Goal: Transaction & Acquisition: Purchase product/service

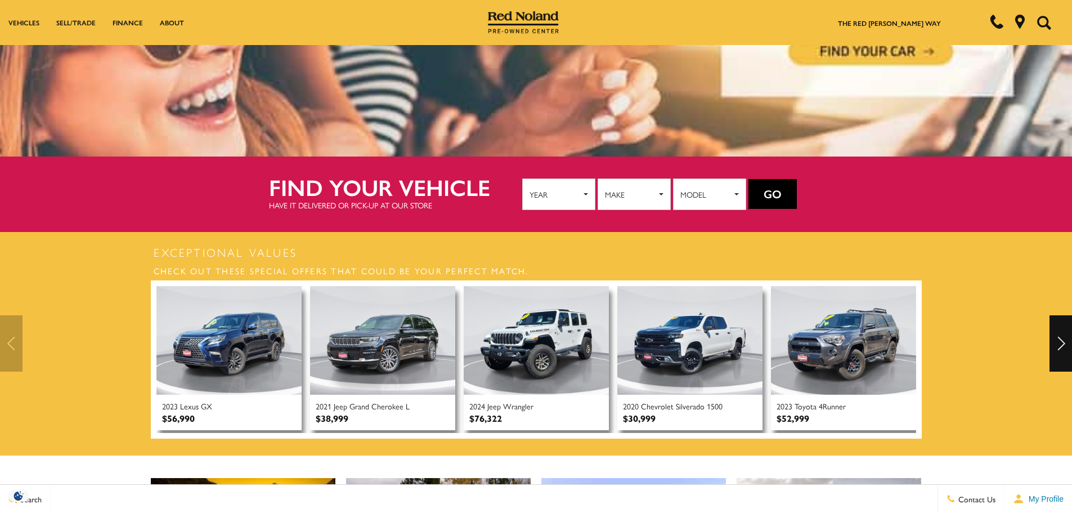
scroll to position [275, 0]
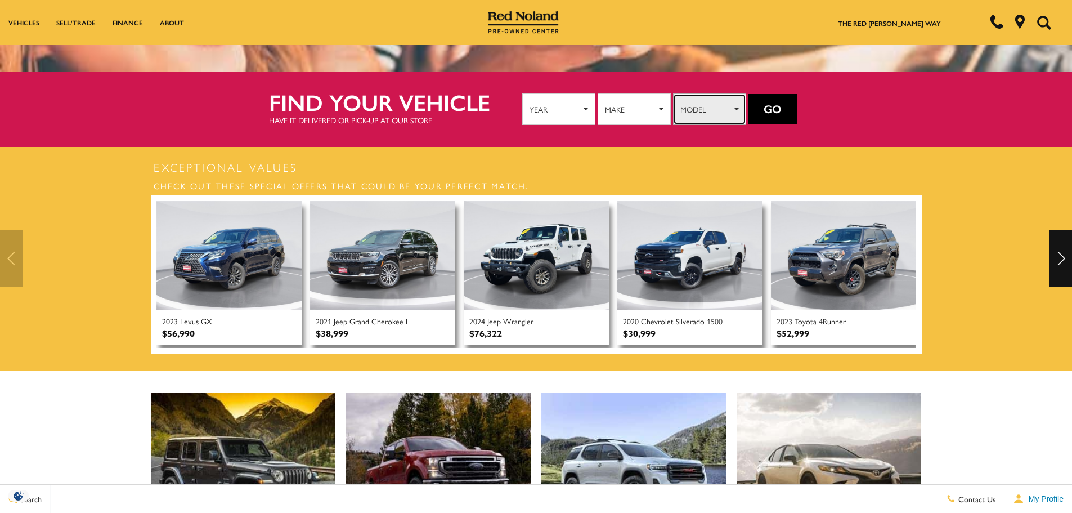
drag, startPoint x: 692, startPoint y: 109, endPoint x: 530, endPoint y: 126, distance: 163.0
click at [685, 109] on span "Model" at bounding box center [705, 109] width 51 height 17
click at [642, 104] on span "Make" at bounding box center [630, 109] width 51 height 17
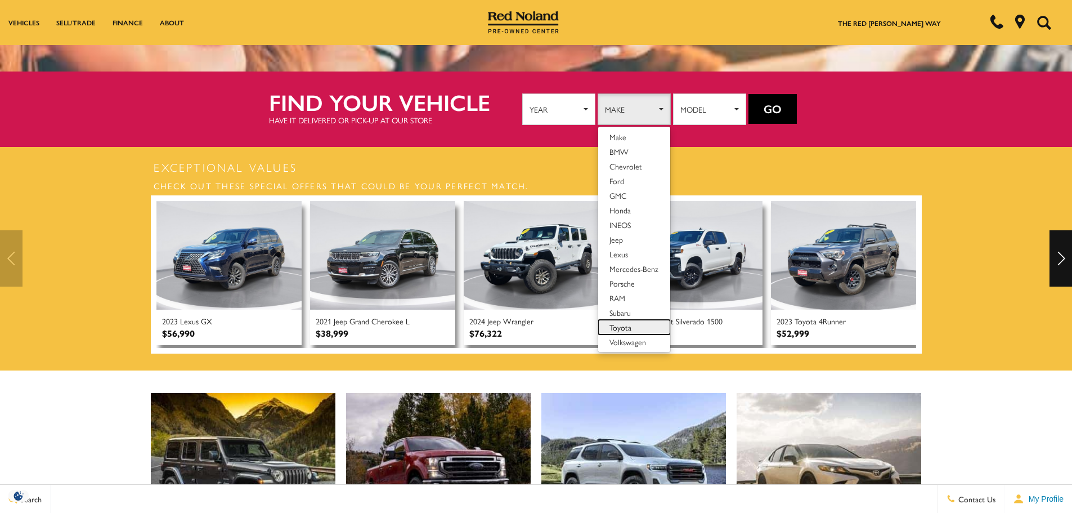
click at [632, 328] on link "Toyota" at bounding box center [634, 327] width 72 height 15
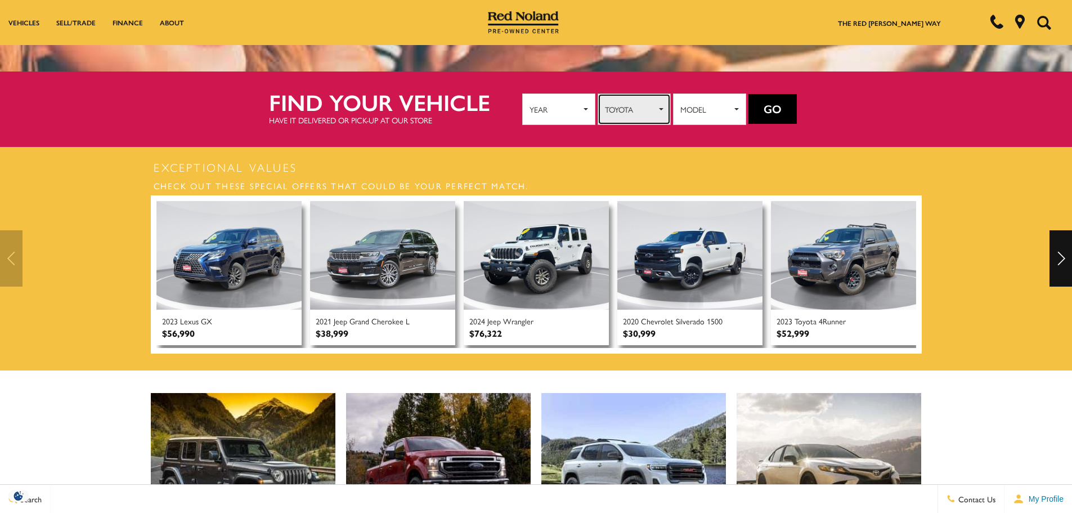
click at [626, 108] on span "Toyota" at bounding box center [630, 109] width 51 height 17
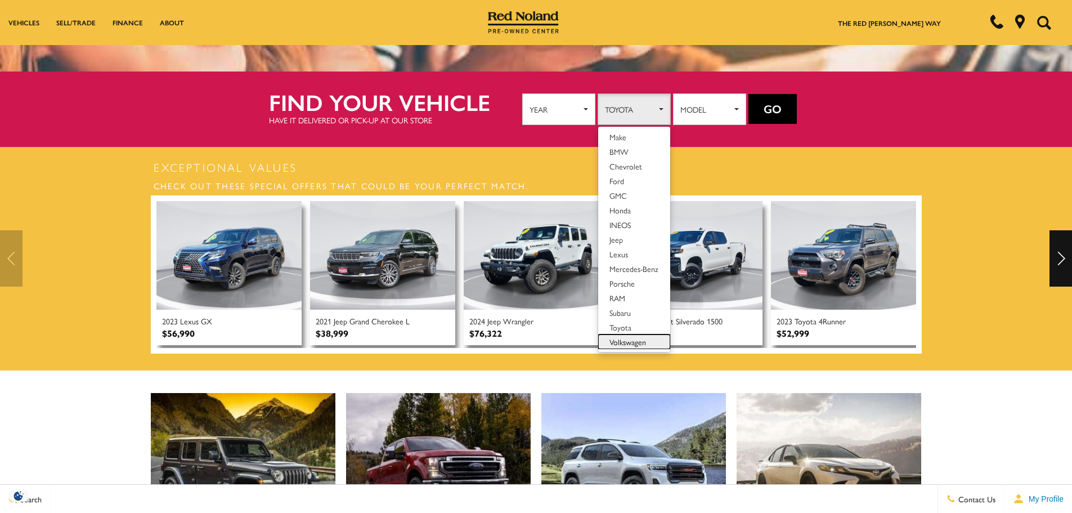
click at [640, 340] on span "Volkswagen" at bounding box center [627, 341] width 37 height 11
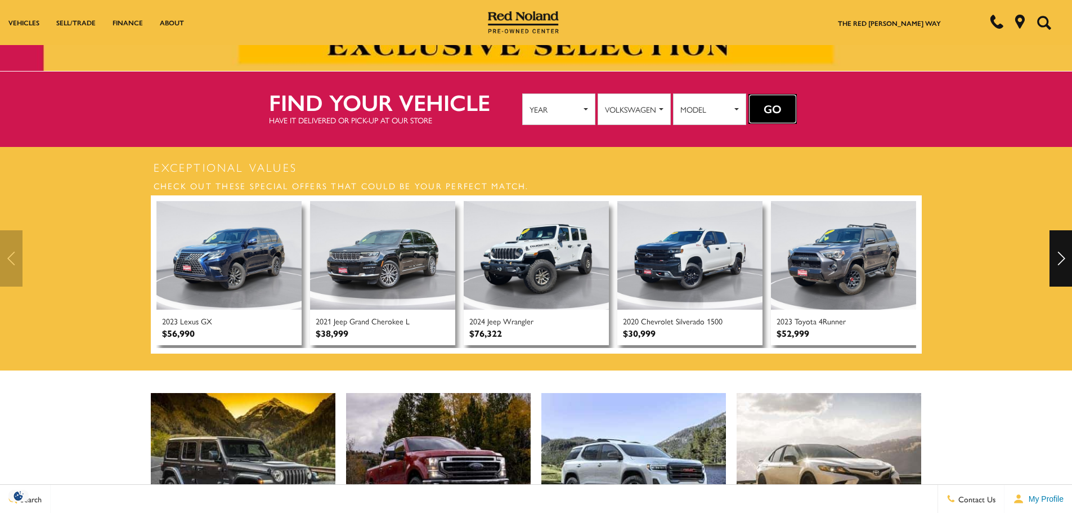
click at [783, 99] on button "Go" at bounding box center [772, 109] width 48 height 30
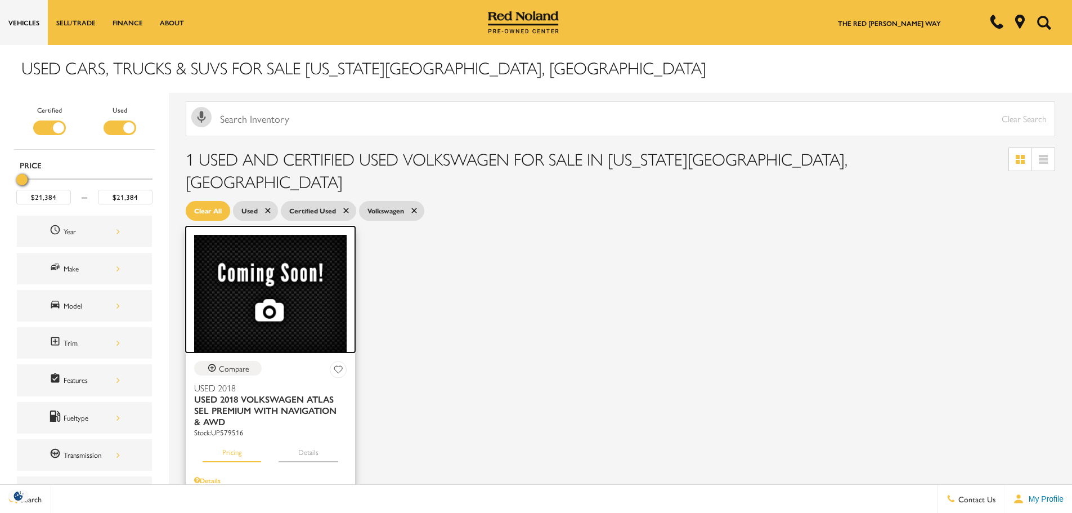
click at [294, 240] on img at bounding box center [270, 294] width 152 height 118
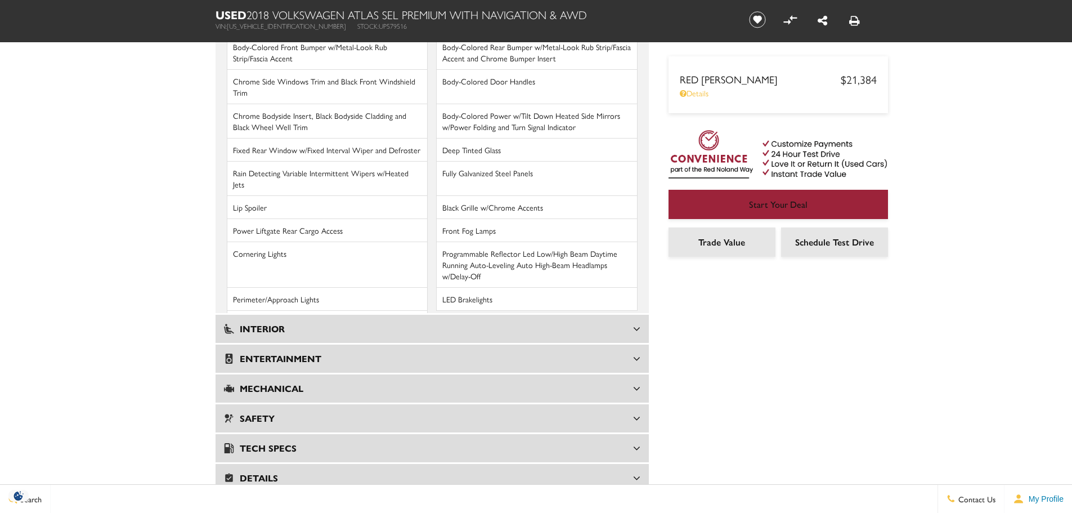
scroll to position [1700, 0]
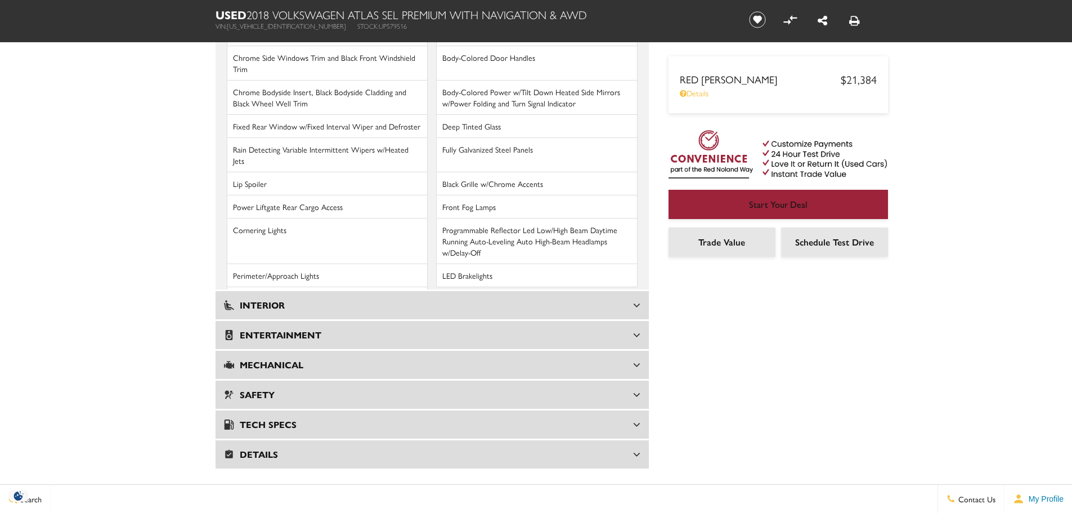
drag, startPoint x: 1079, startPoint y: 51, endPoint x: 1080, endPoint y: 345, distance: 293.7
click at [326, 440] on div "Details" at bounding box center [432, 454] width 433 height 28
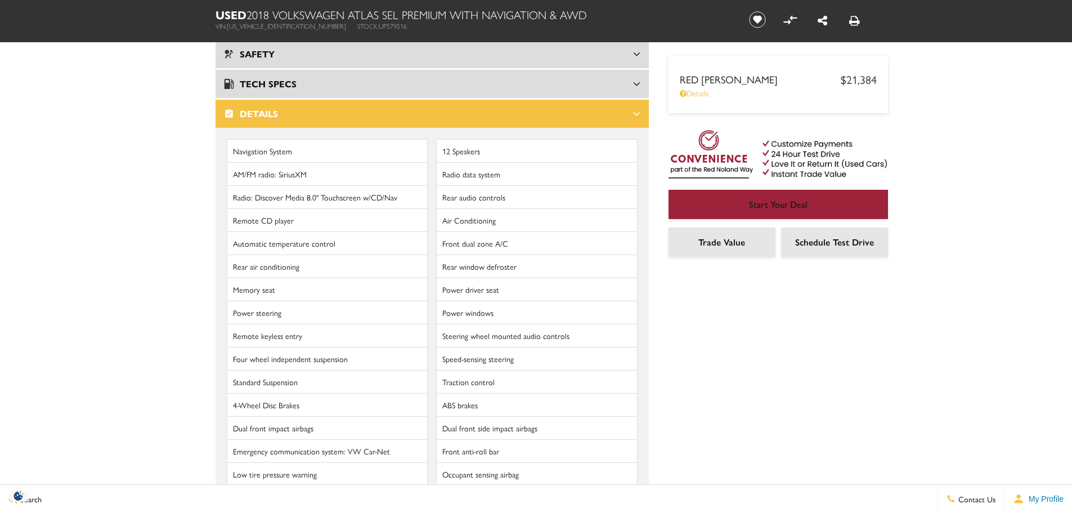
scroll to position [1644, 0]
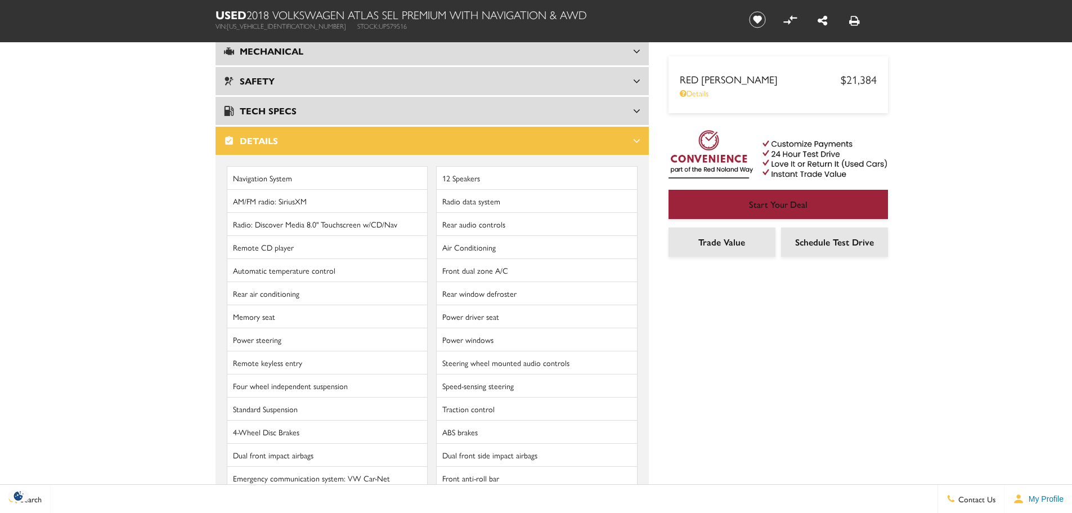
click at [305, 97] on div "Tech Specs" at bounding box center [432, 111] width 433 height 28
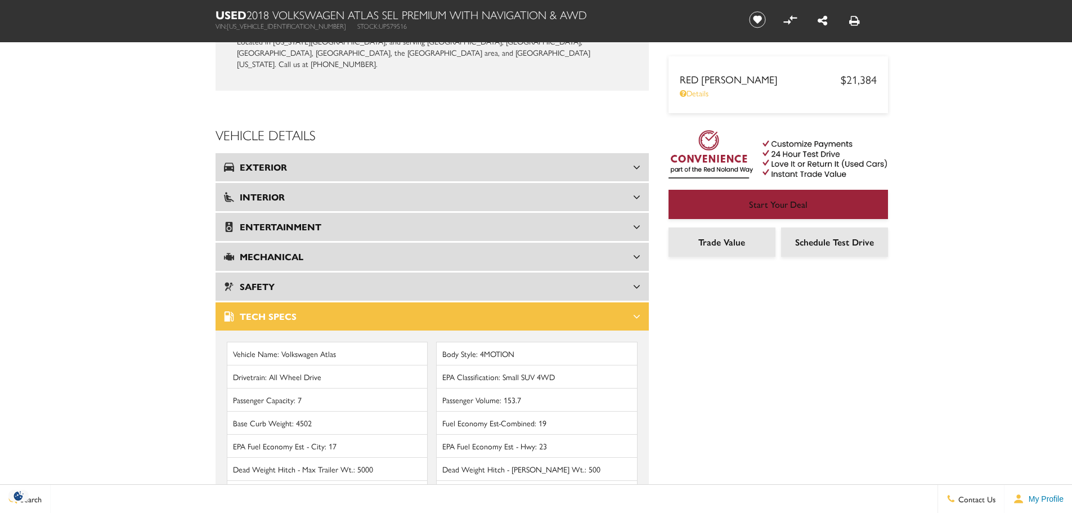
scroll to position [1316, 0]
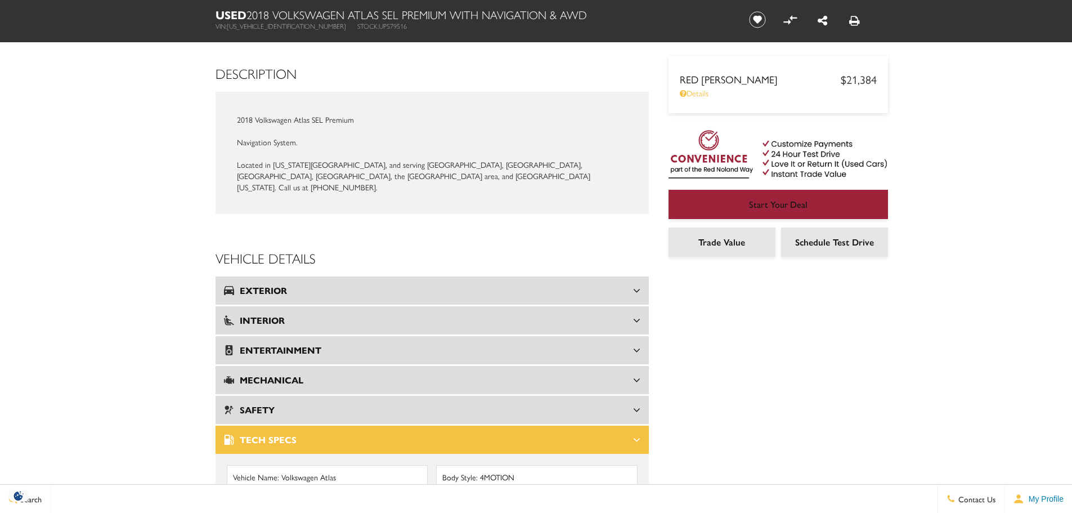
click at [311, 374] on h3 "Mechanical" at bounding box center [428, 379] width 409 height 11
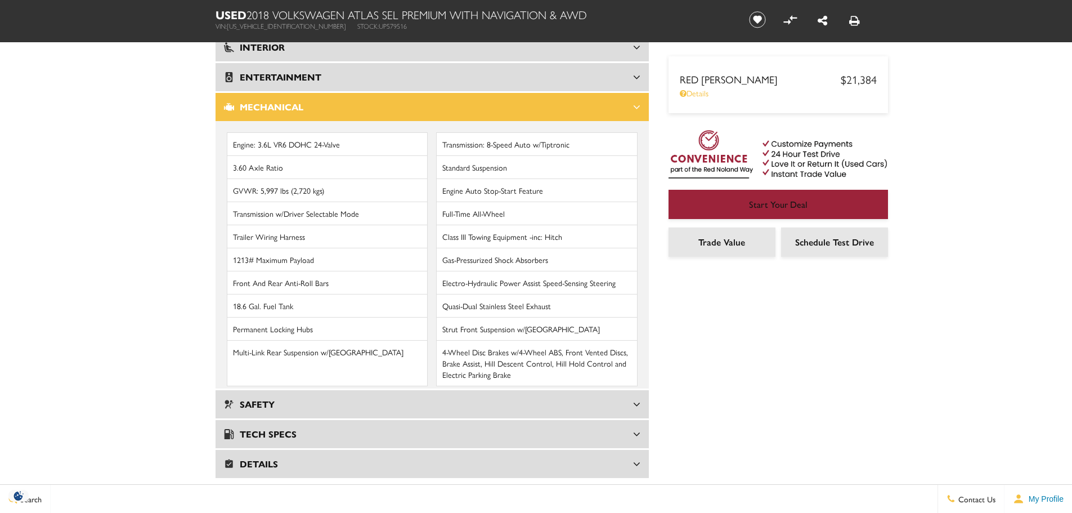
scroll to position [1393, 0]
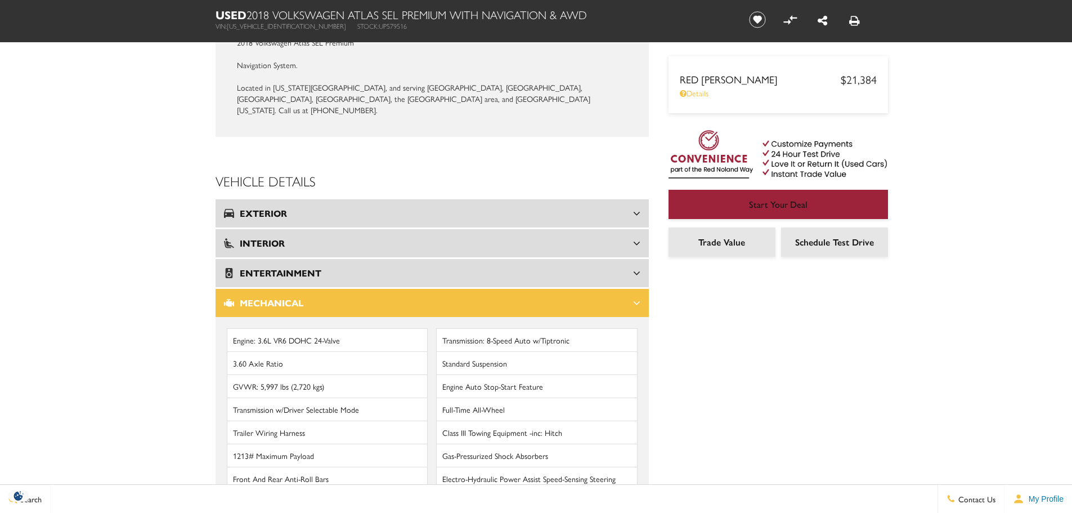
click at [515, 208] on h3 "Exterior" at bounding box center [428, 213] width 409 height 11
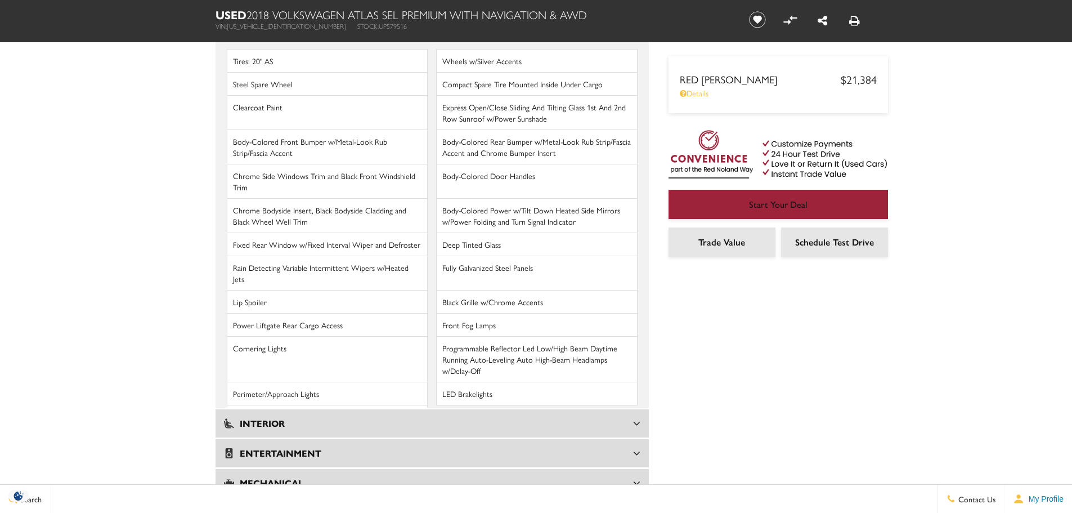
scroll to position [1693, 0]
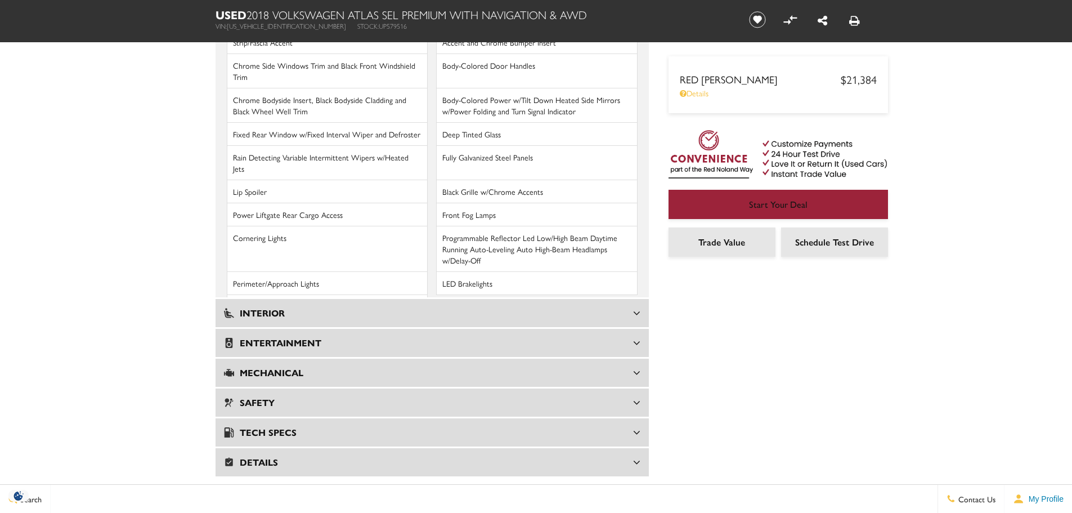
click at [288, 307] on h3 "Interior" at bounding box center [428, 312] width 409 height 11
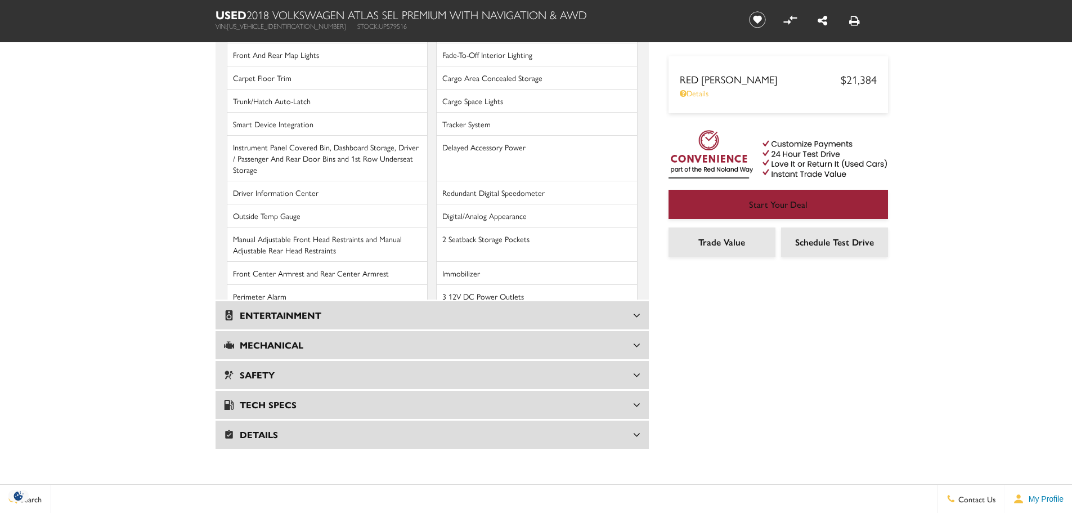
scroll to position [2099, 0]
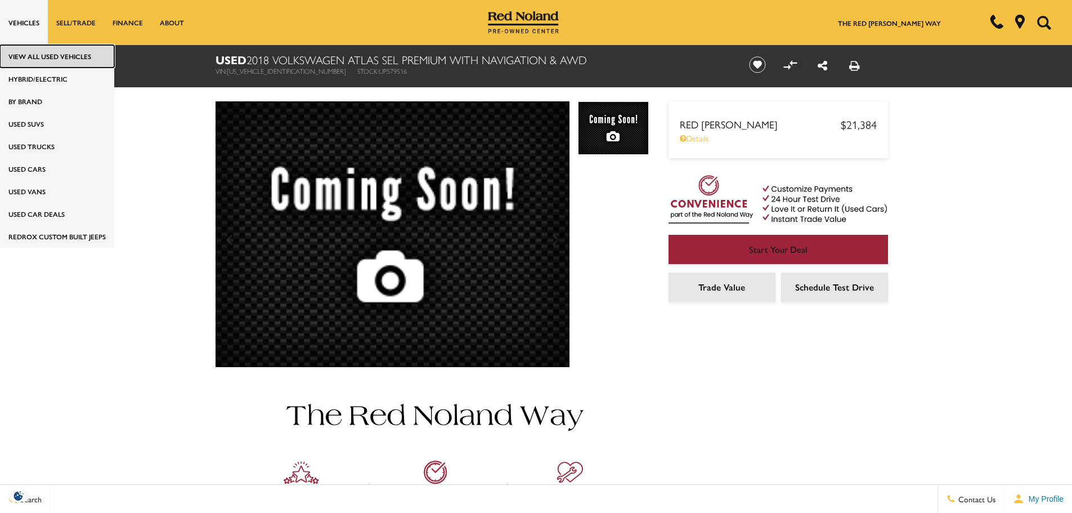
click at [65, 52] on link "View All Used Vehicles" at bounding box center [57, 56] width 114 height 23
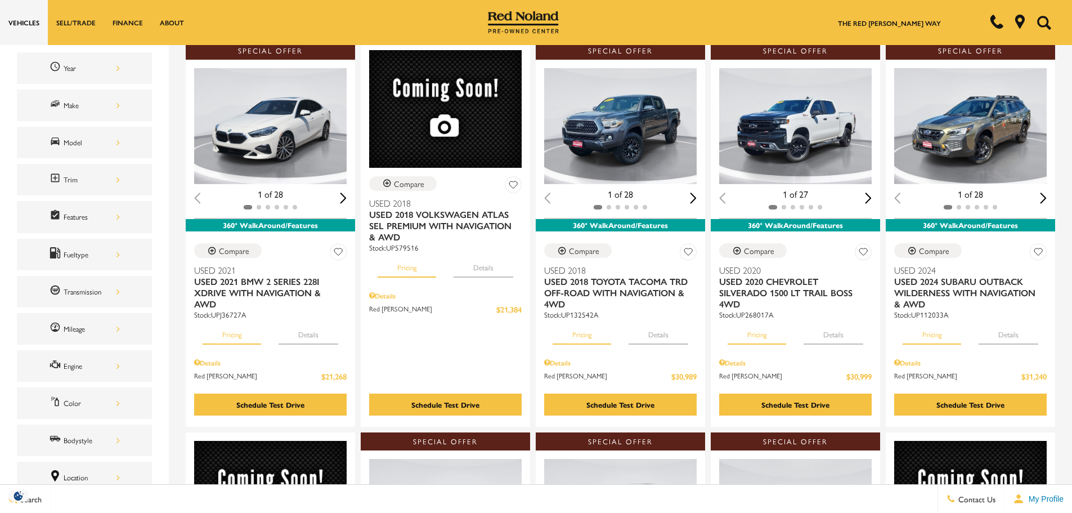
scroll to position [169, 0]
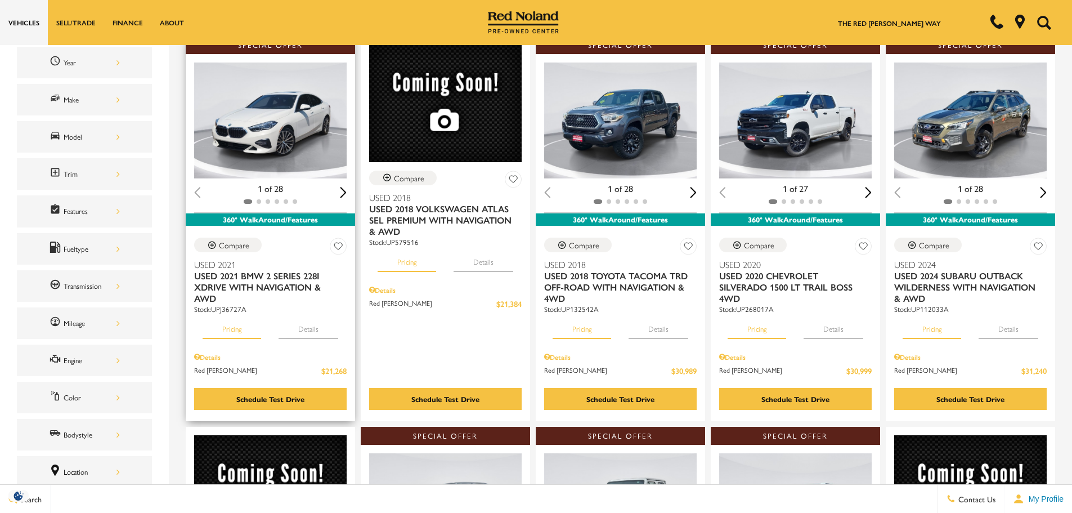
click at [348, 185] on div "Loading... (28) View All Photos 1 of 28" at bounding box center [270, 133] width 169 height 159
click at [347, 187] on div "Next slide" at bounding box center [343, 192] width 7 height 11
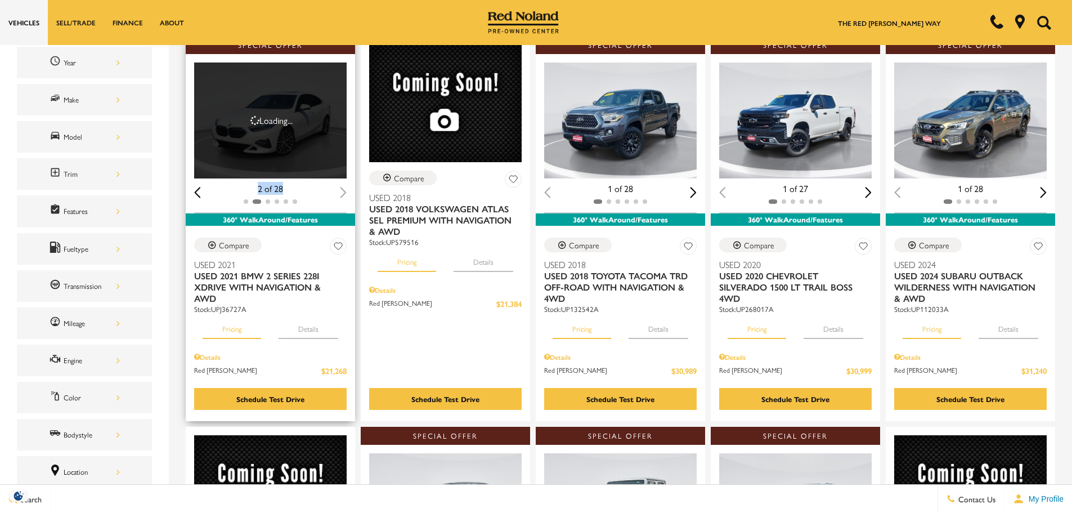
click at [347, 187] on div "Next slide" at bounding box center [343, 192] width 7 height 11
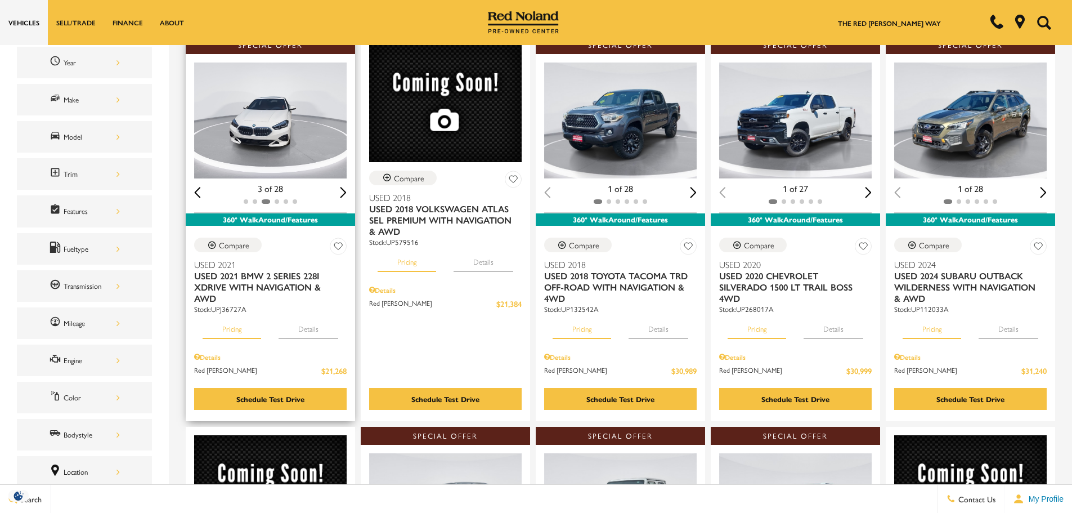
click at [347, 187] on div "Next slide" at bounding box center [343, 192] width 7 height 11
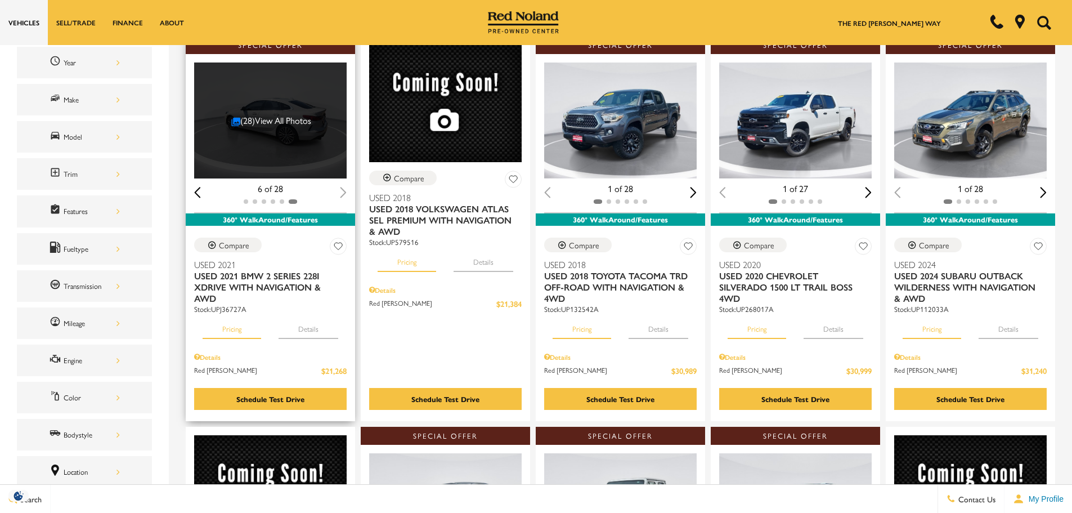
click at [347, 185] on div "6 of 28" at bounding box center [270, 188] width 152 height 12
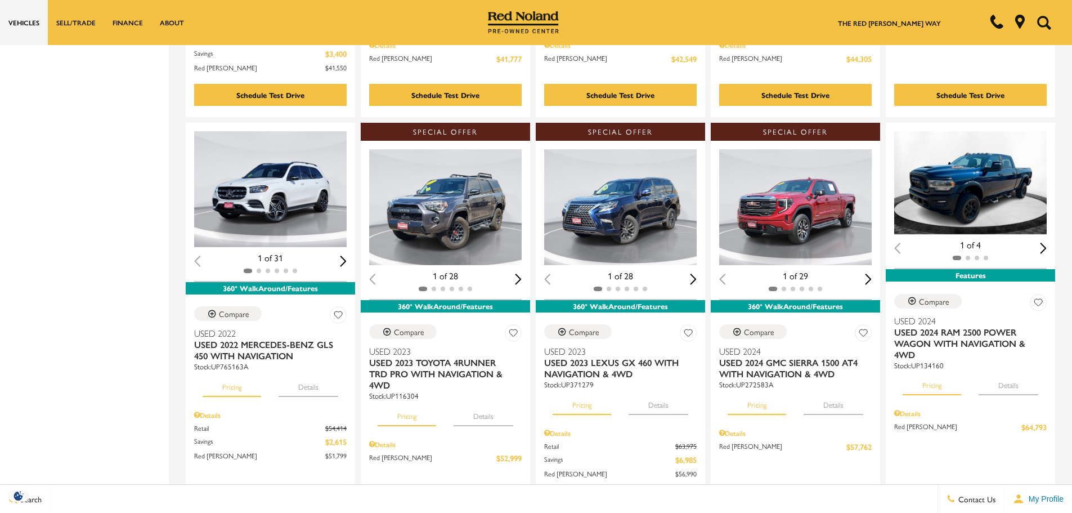
scroll to position [1497, 0]
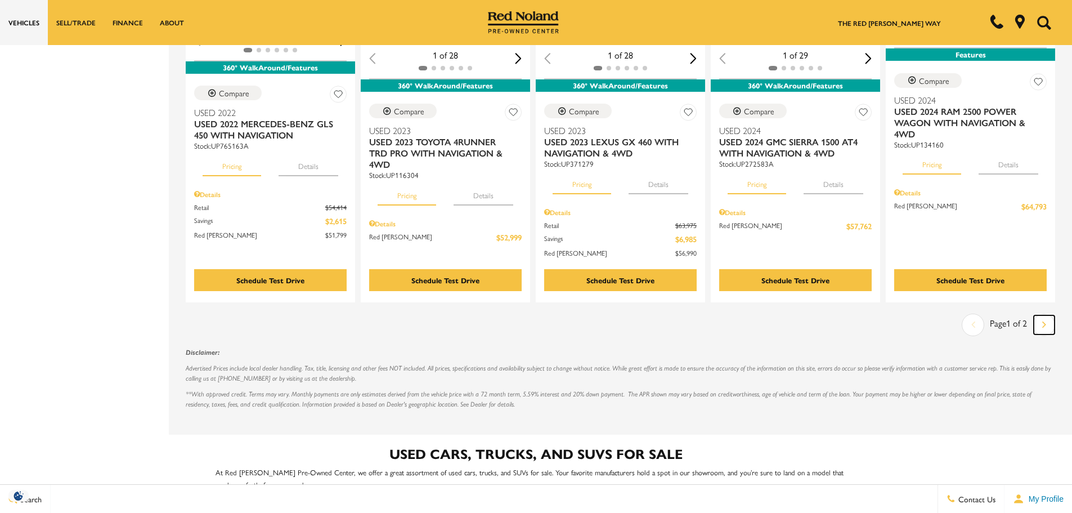
click at [1046, 315] on icon "next page" at bounding box center [1044, 324] width 4 height 18
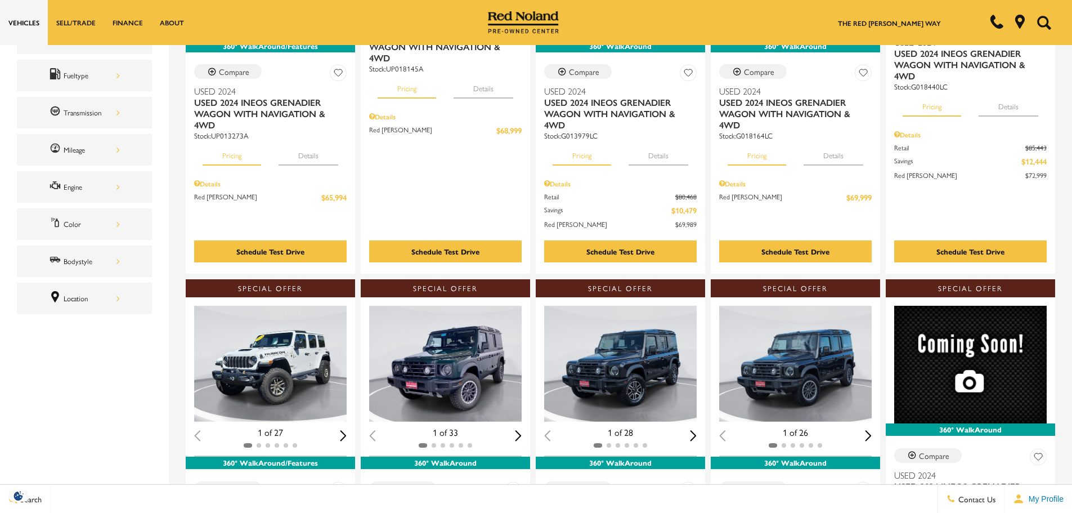
scroll to position [159, 0]
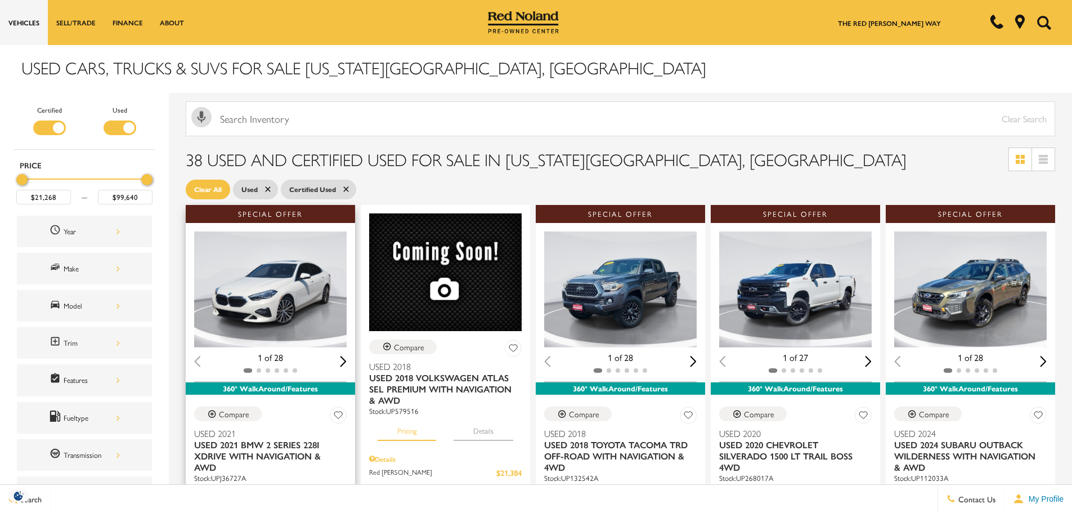
click at [243, 252] on img "1 / 2" at bounding box center [271, 289] width 154 height 116
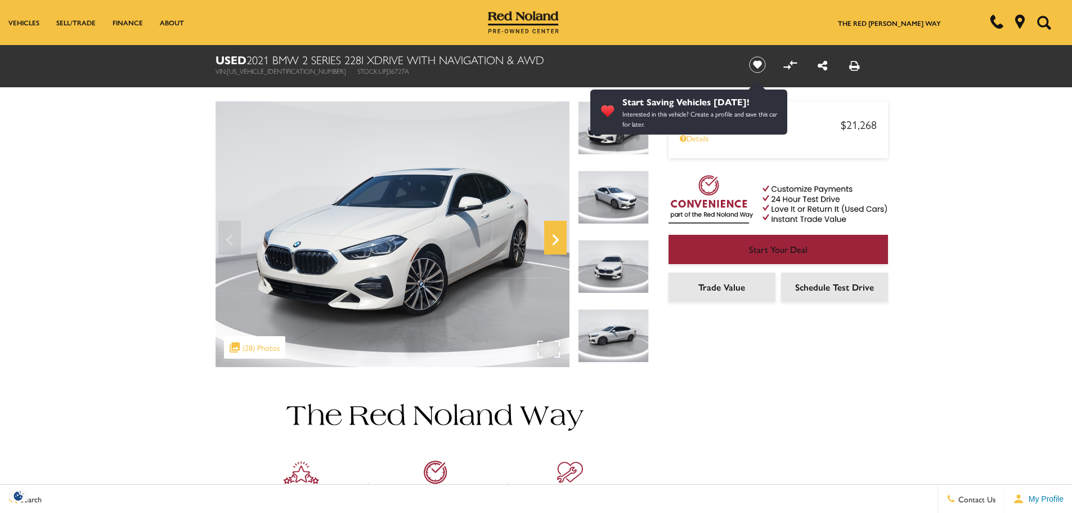
click at [547, 236] on icon "Next" at bounding box center [555, 239] width 23 height 27
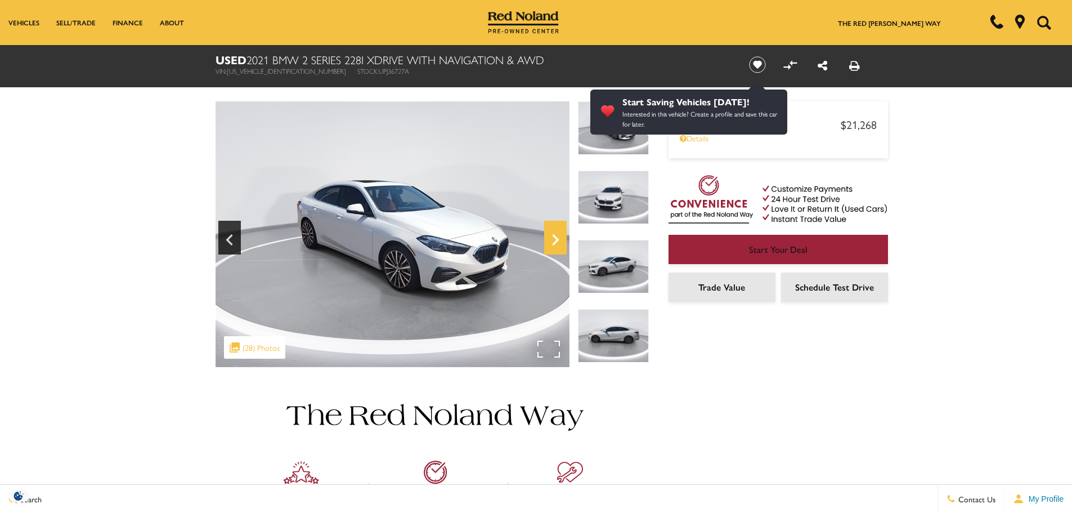
click at [547, 236] on icon "Next" at bounding box center [555, 239] width 23 height 27
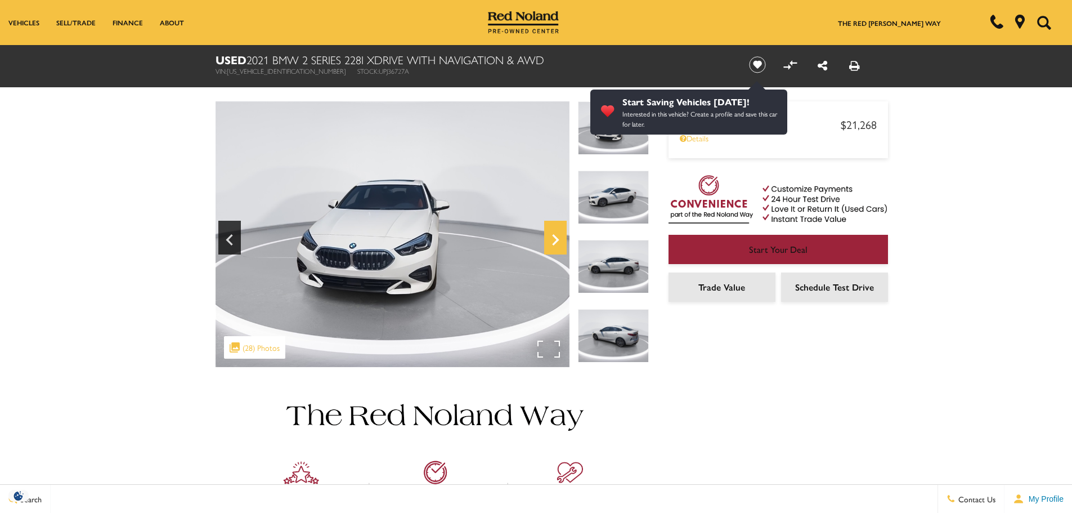
click at [547, 236] on icon "Next" at bounding box center [555, 239] width 23 height 27
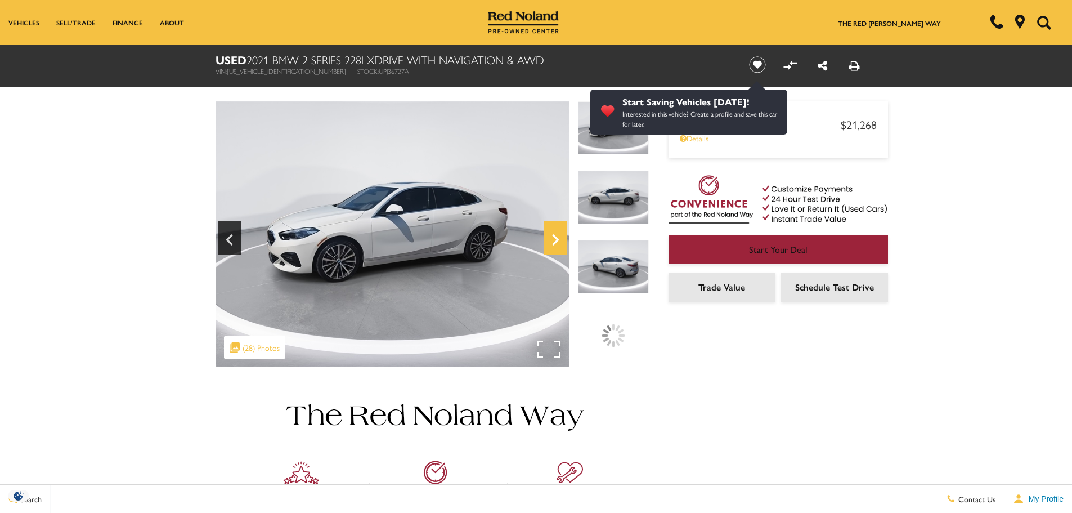
click at [547, 236] on icon "Next" at bounding box center [555, 239] width 23 height 27
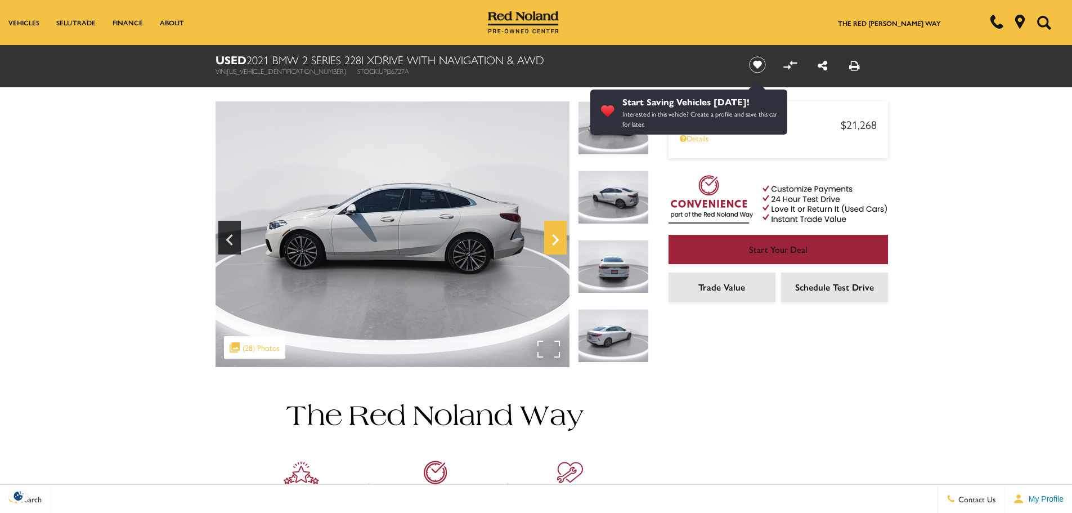
click at [547, 236] on icon "Next" at bounding box center [555, 239] width 23 height 27
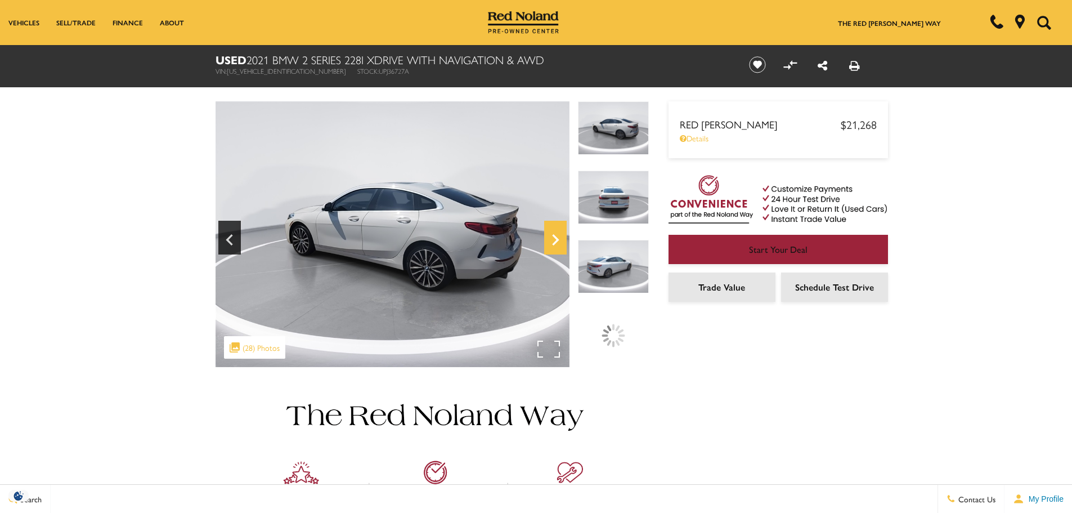
click at [547, 236] on icon "Next" at bounding box center [555, 239] width 23 height 27
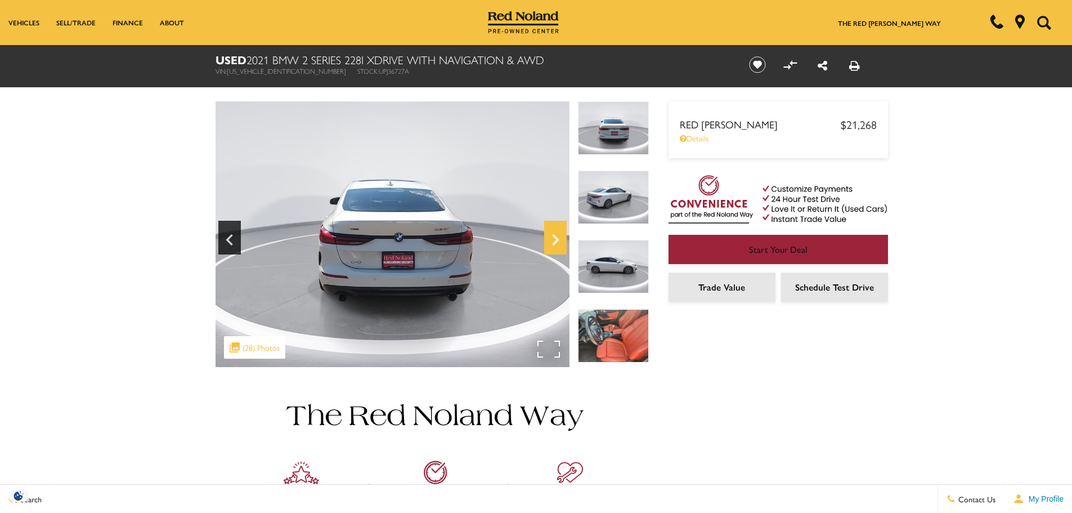
click at [547, 236] on icon "Next" at bounding box center [555, 239] width 23 height 27
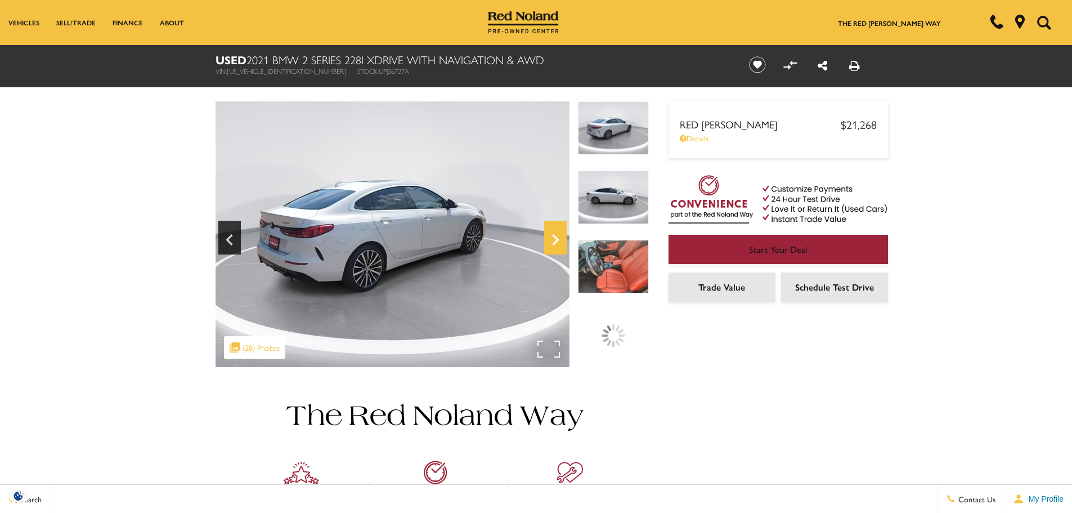
click at [547, 236] on icon "Next" at bounding box center [555, 239] width 23 height 27
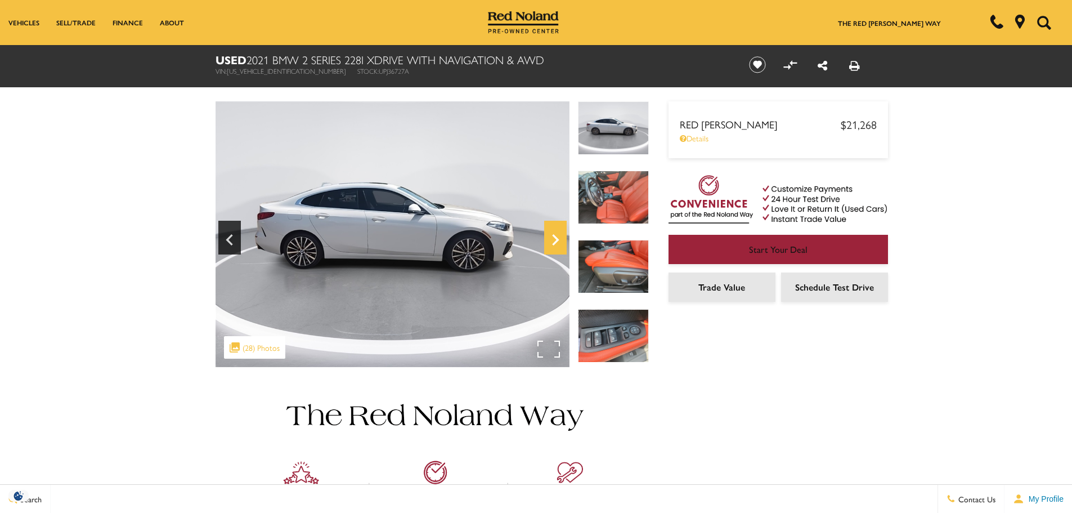
click at [547, 236] on icon "Next" at bounding box center [555, 239] width 23 height 27
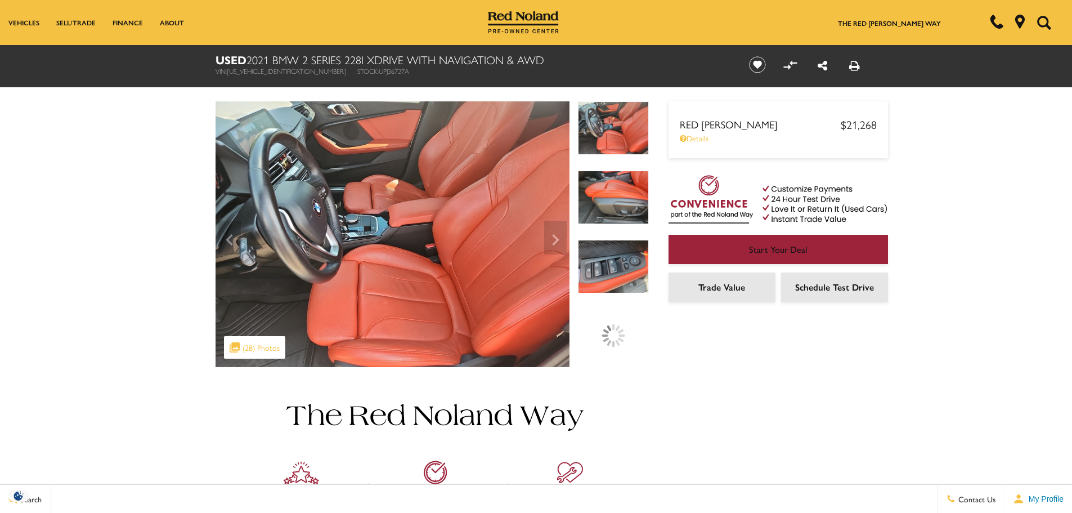
click at [594, 151] on img at bounding box center [613, 127] width 71 height 53
click at [608, 191] on img at bounding box center [613, 196] width 71 height 53
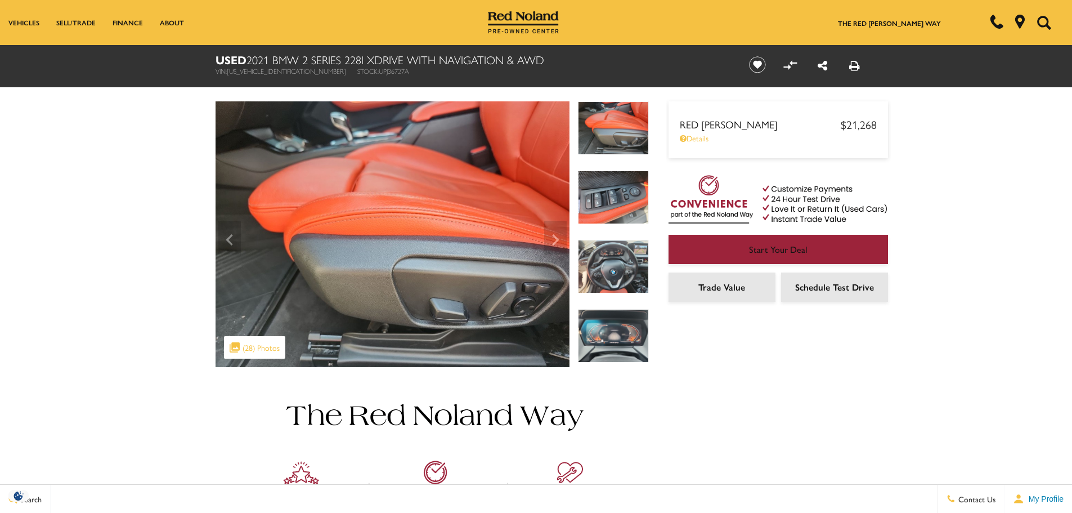
click at [605, 255] on img at bounding box center [613, 266] width 71 height 53
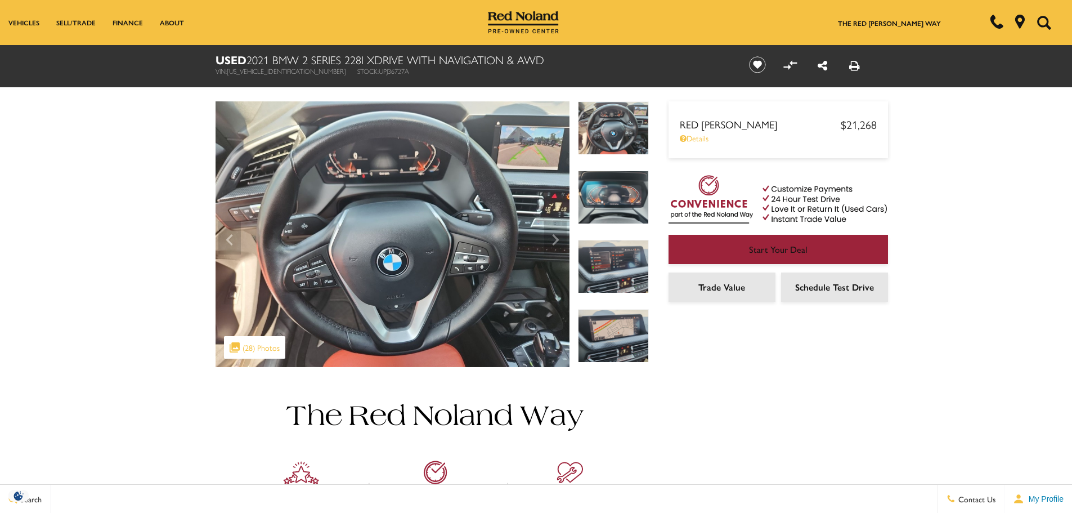
click at [605, 255] on img at bounding box center [613, 266] width 71 height 53
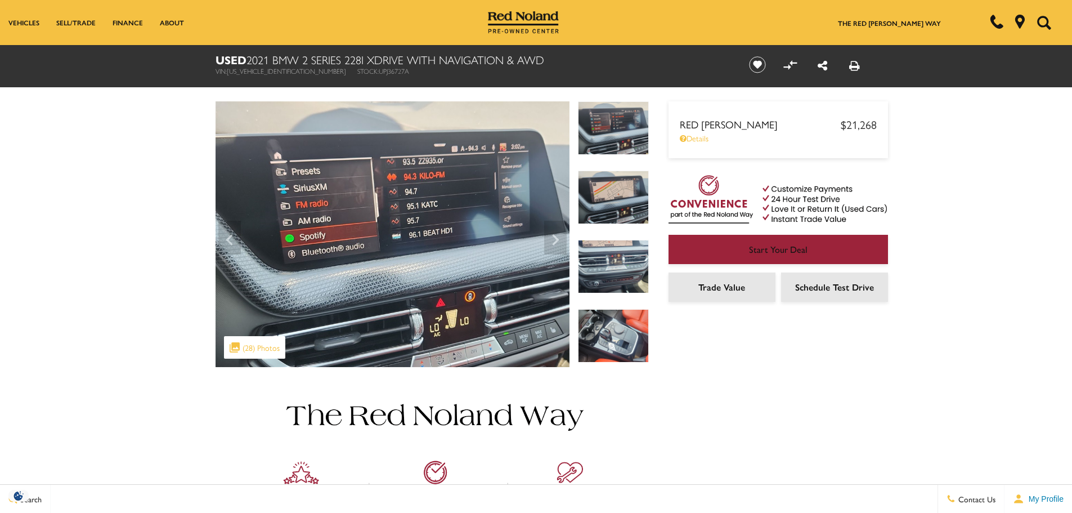
click at [605, 255] on img at bounding box center [613, 266] width 71 height 53
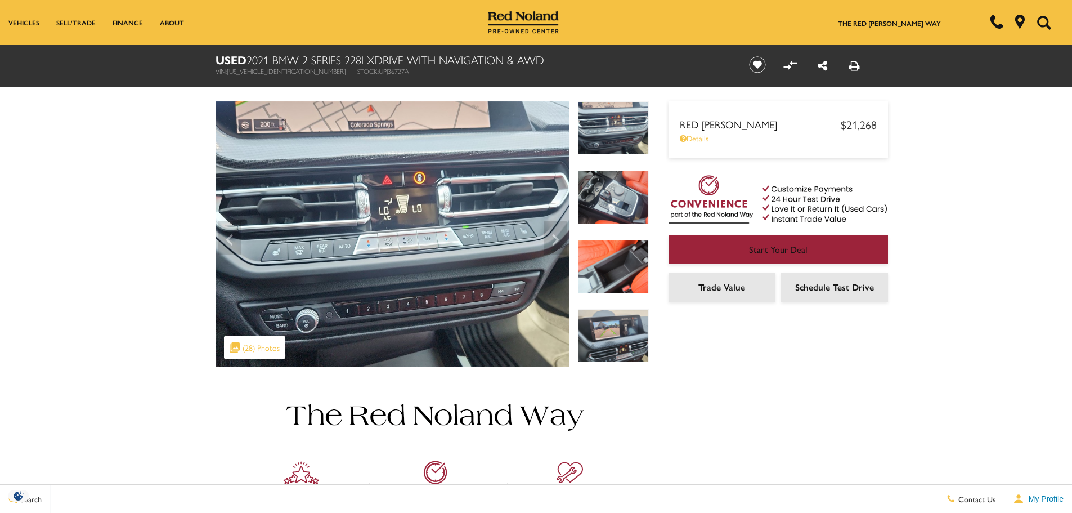
click at [605, 255] on img at bounding box center [613, 266] width 71 height 53
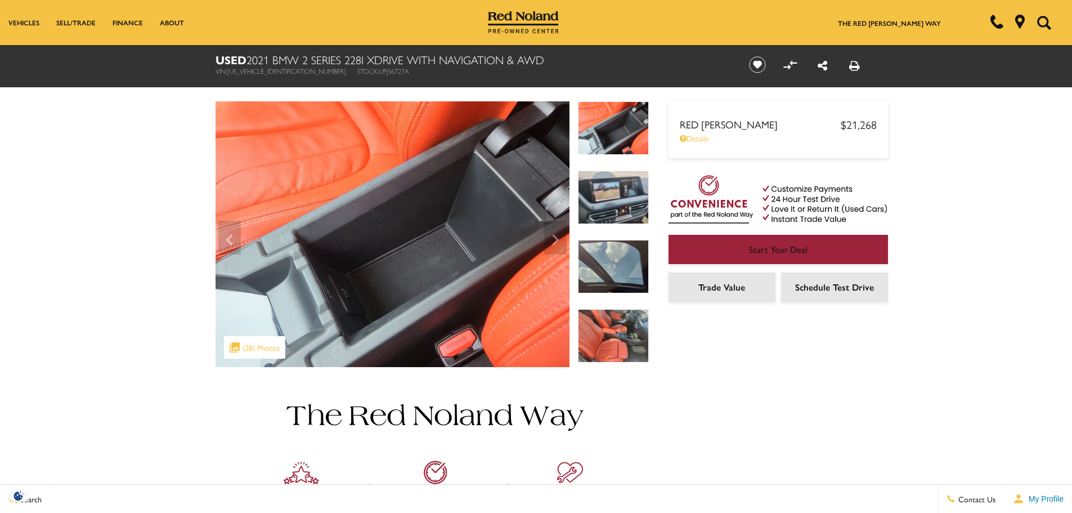
click at [605, 255] on img at bounding box center [613, 266] width 71 height 53
